Goal: Information Seeking & Learning: Learn about a topic

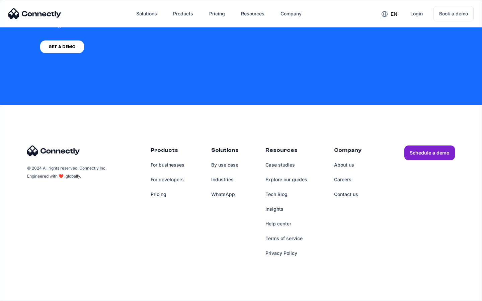
scroll to position [2756, 0]
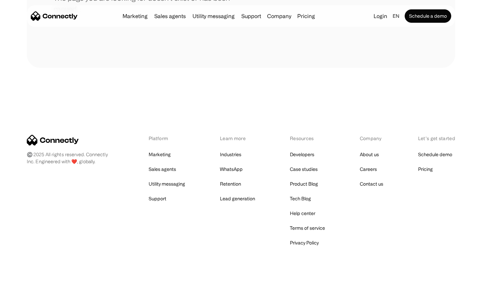
scroll to position [122, 0]
